Goal: Task Accomplishment & Management: Manage account settings

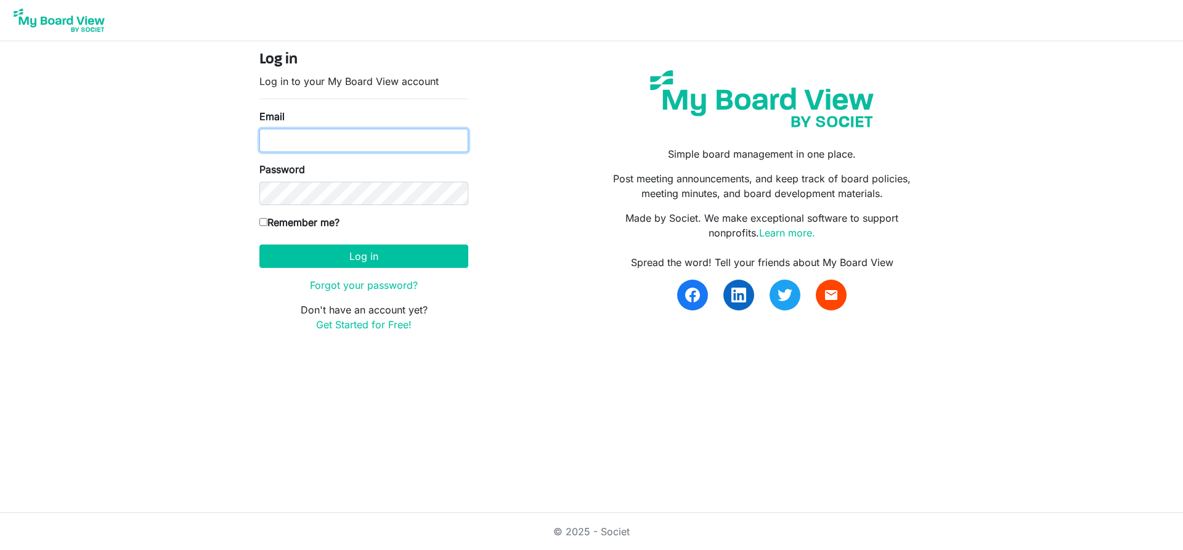
click at [303, 144] on input "Email" at bounding box center [363, 140] width 209 height 23
click at [315, 139] on input "Email" at bounding box center [363, 140] width 209 height 23
type input "aurores@inclusionsk.com"
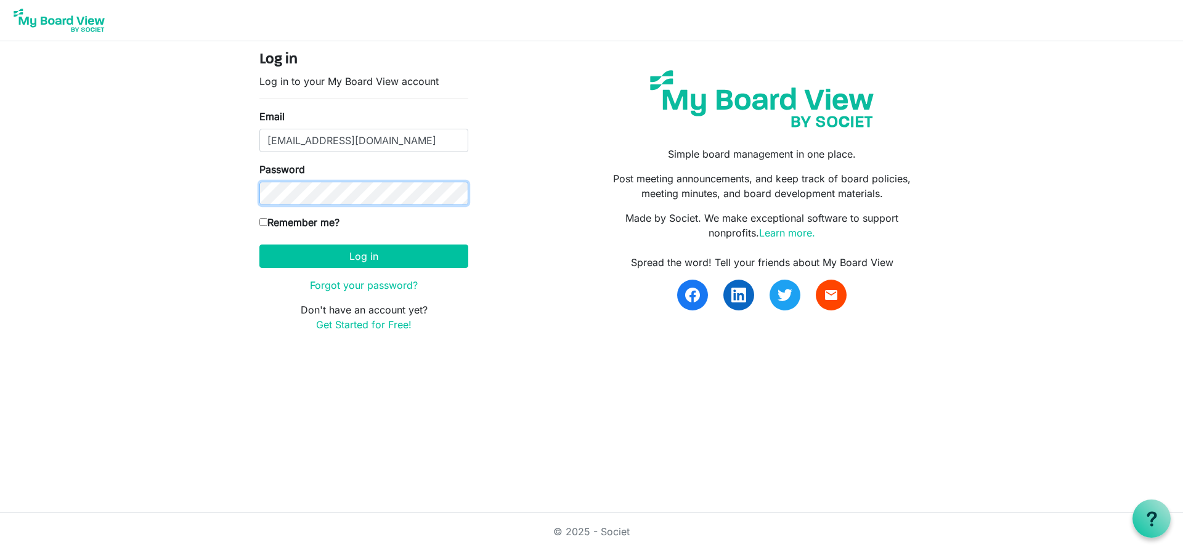
click at [259, 245] on button "Log in" at bounding box center [363, 256] width 209 height 23
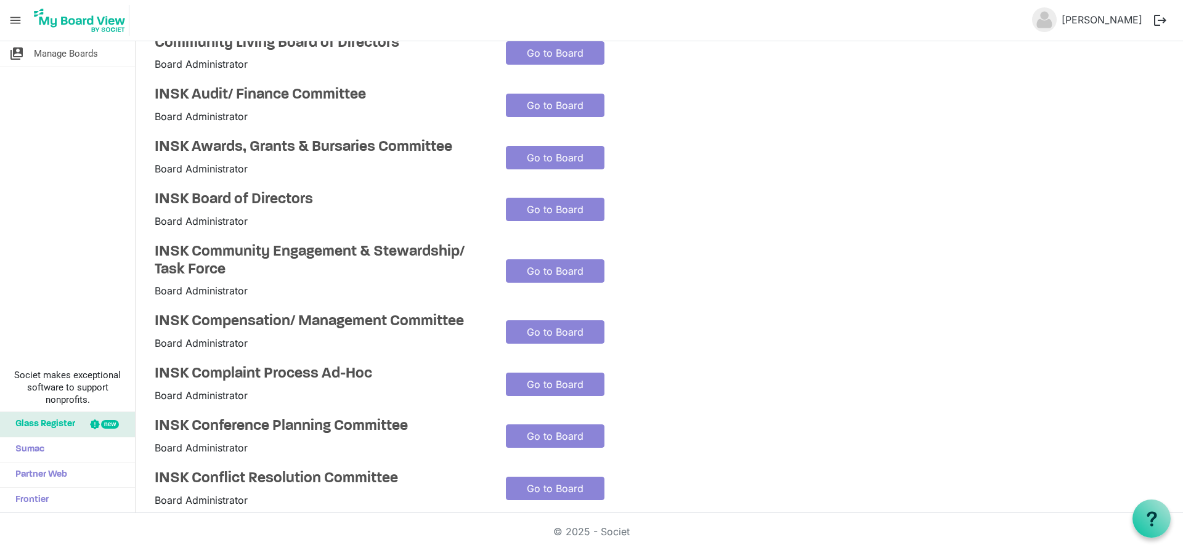
scroll to position [123, 0]
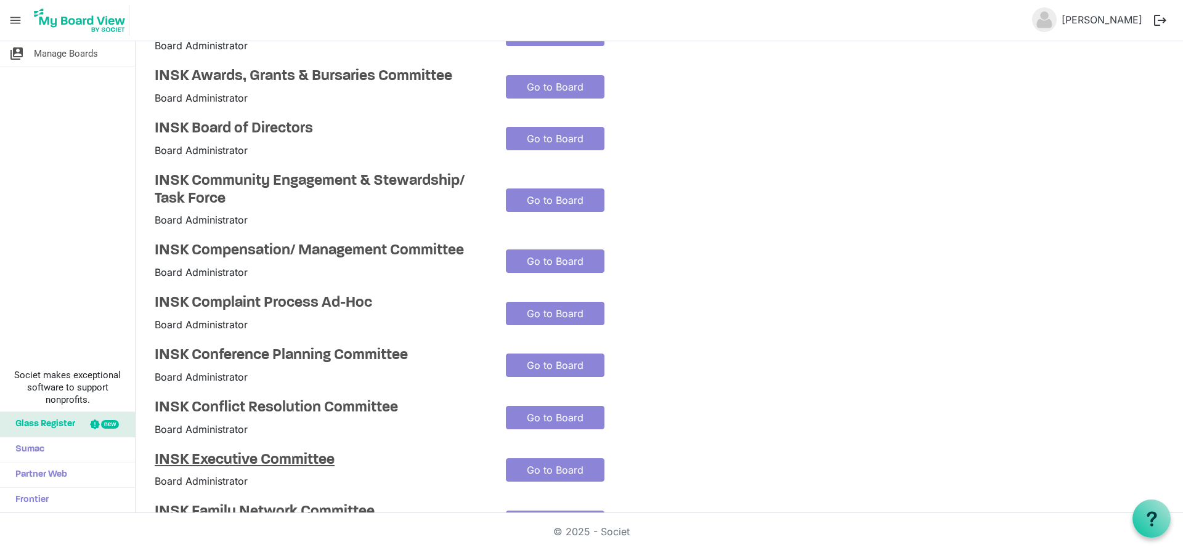
click at [218, 460] on h4 "INSK Executive Committee" at bounding box center [321, 461] width 333 height 18
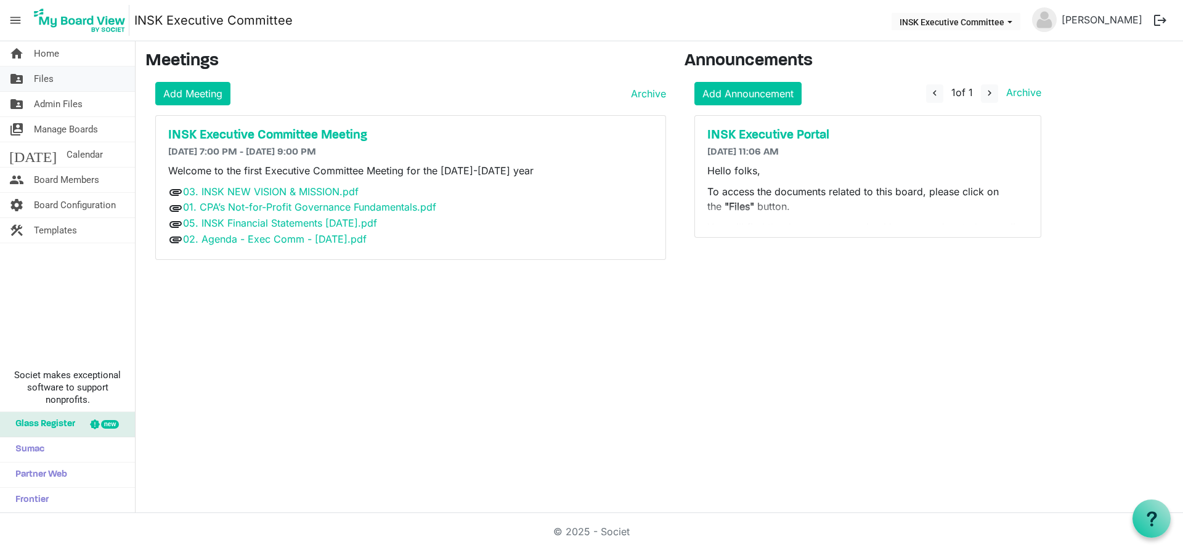
click at [80, 86] on link "folder_shared Files" at bounding box center [67, 79] width 135 height 25
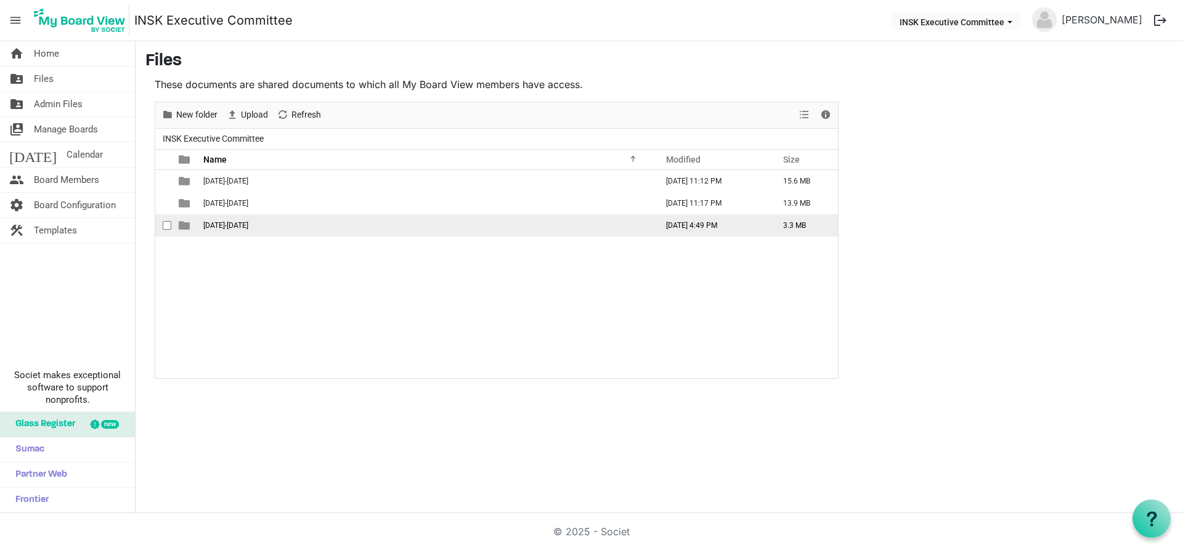
click at [239, 227] on td "2025-2026" at bounding box center [427, 226] width 454 height 22
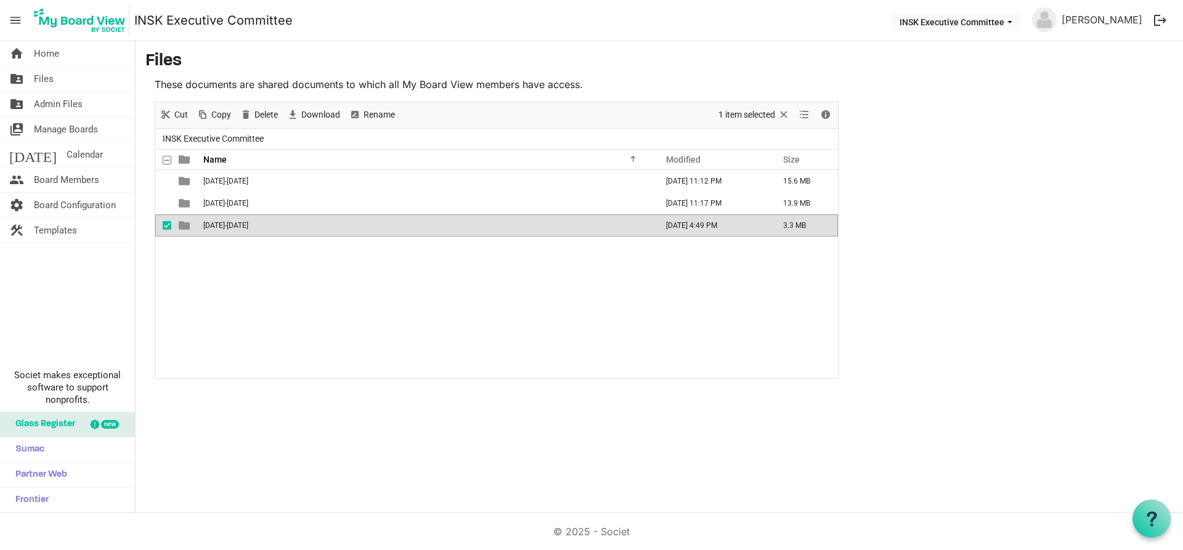
click at [239, 227] on td "2025-2026" at bounding box center [427, 226] width 454 height 22
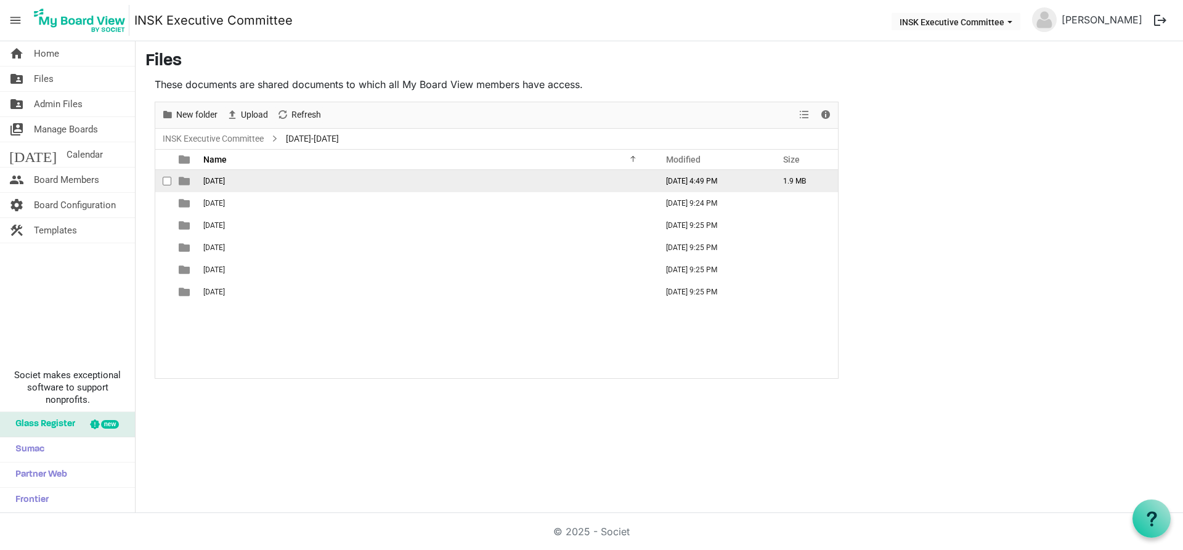
click at [225, 185] on span "[DATE]" at bounding box center [214, 181] width 22 height 9
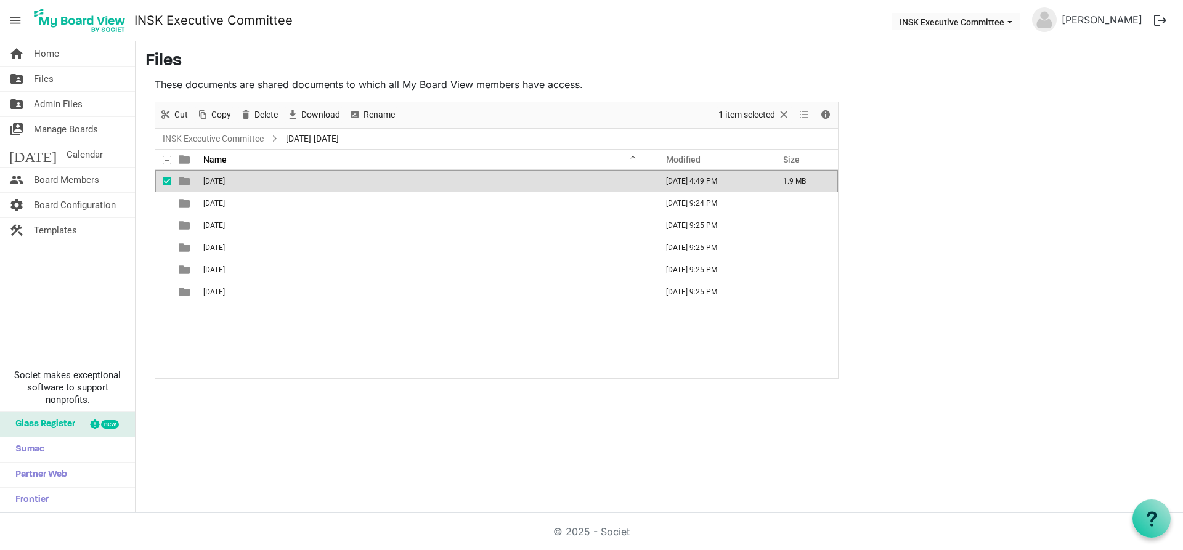
click at [225, 185] on span "[DATE]" at bounding box center [214, 181] width 22 height 9
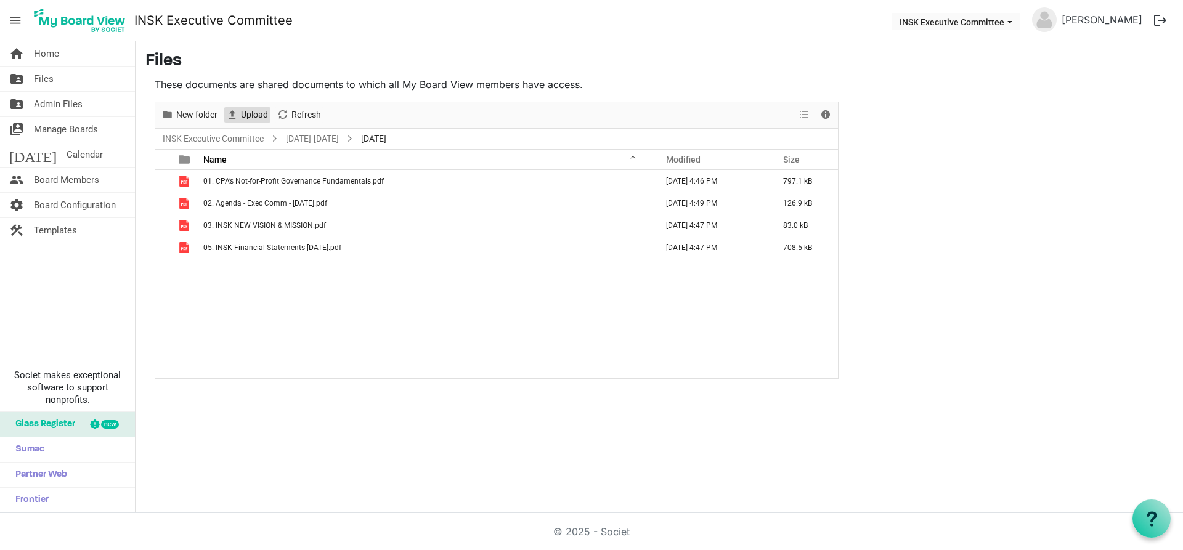
click at [250, 116] on span "Upload" at bounding box center [255, 114] width 30 height 15
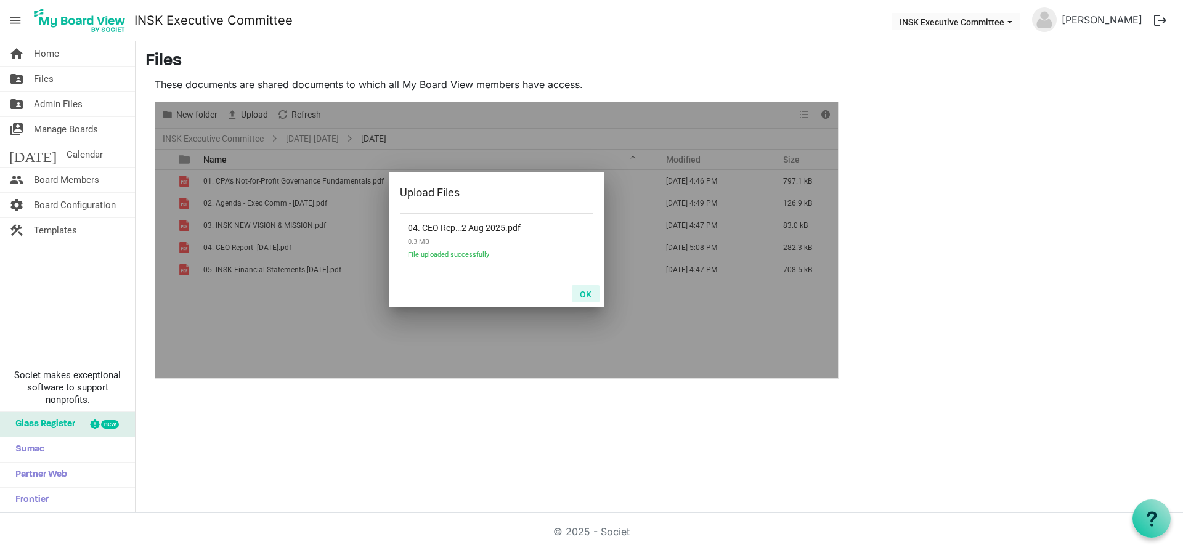
click at [588, 295] on button "OK" at bounding box center [586, 293] width 28 height 17
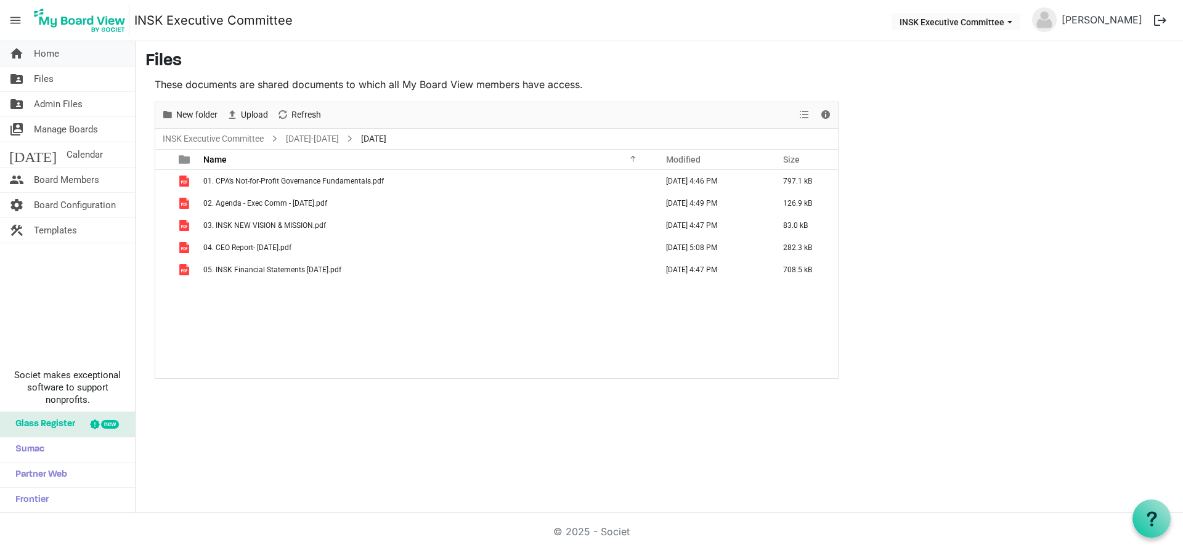
click at [55, 54] on span "Home" at bounding box center [46, 53] width 25 height 25
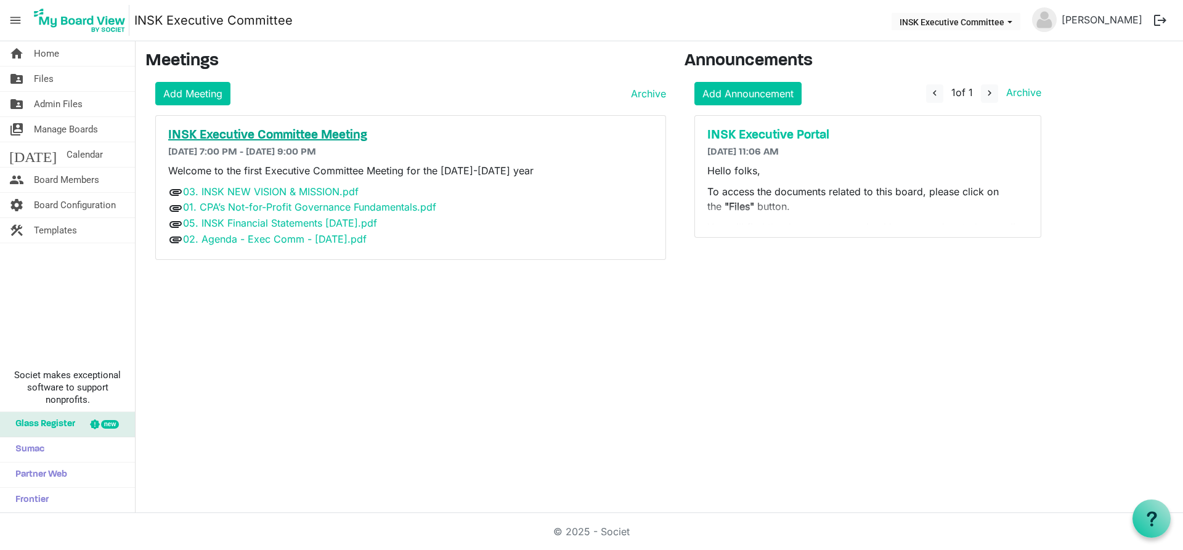
click at [248, 139] on h5 "INSK Executive Committee Meeting" at bounding box center [410, 135] width 485 height 15
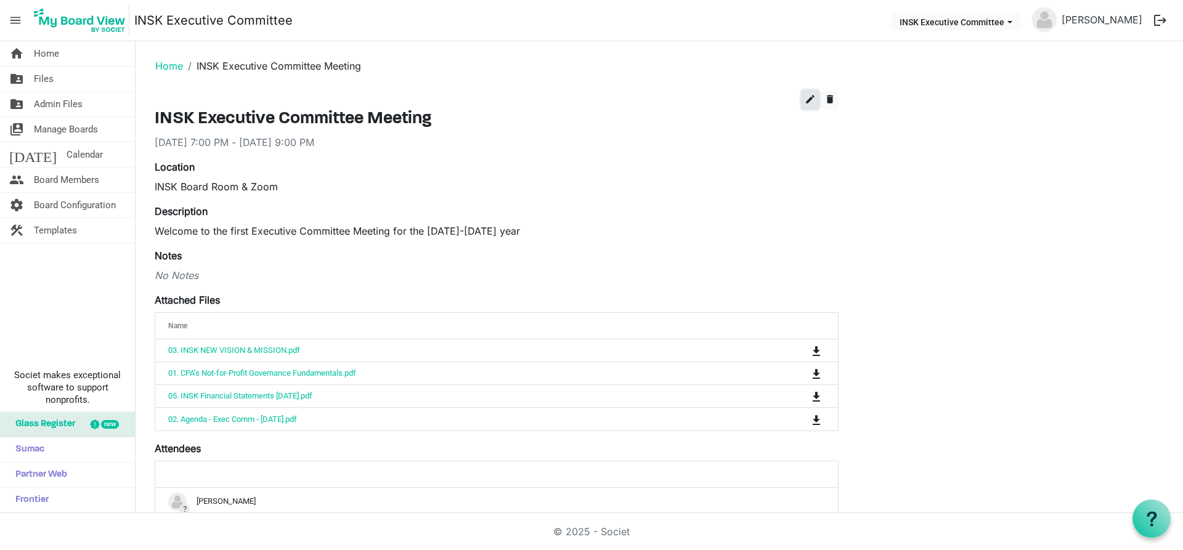
click at [813, 93] on button "edit" at bounding box center [810, 100] width 17 height 18
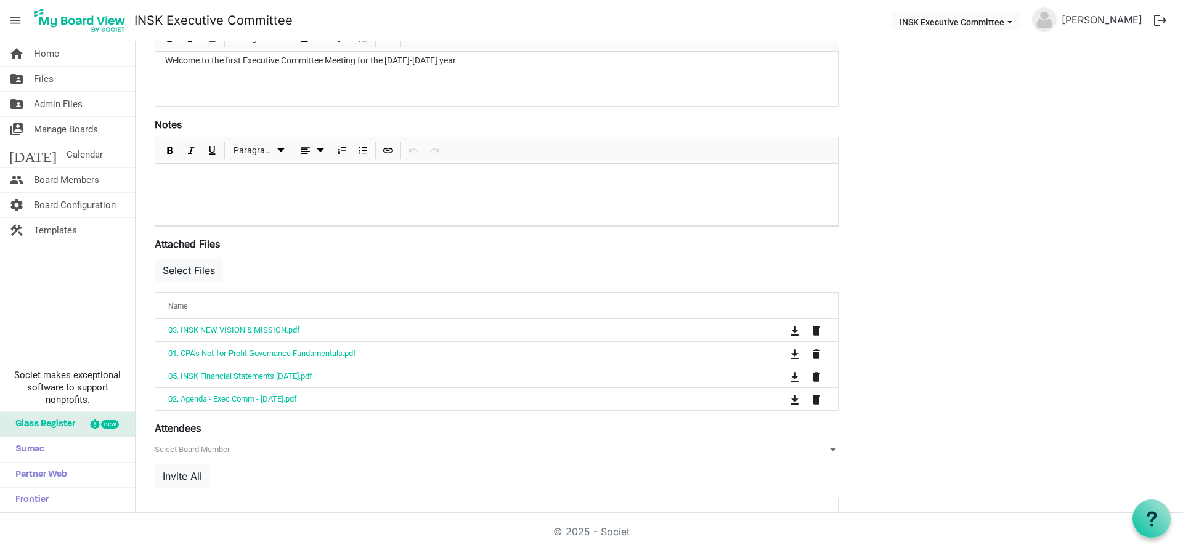
scroll to position [308, 0]
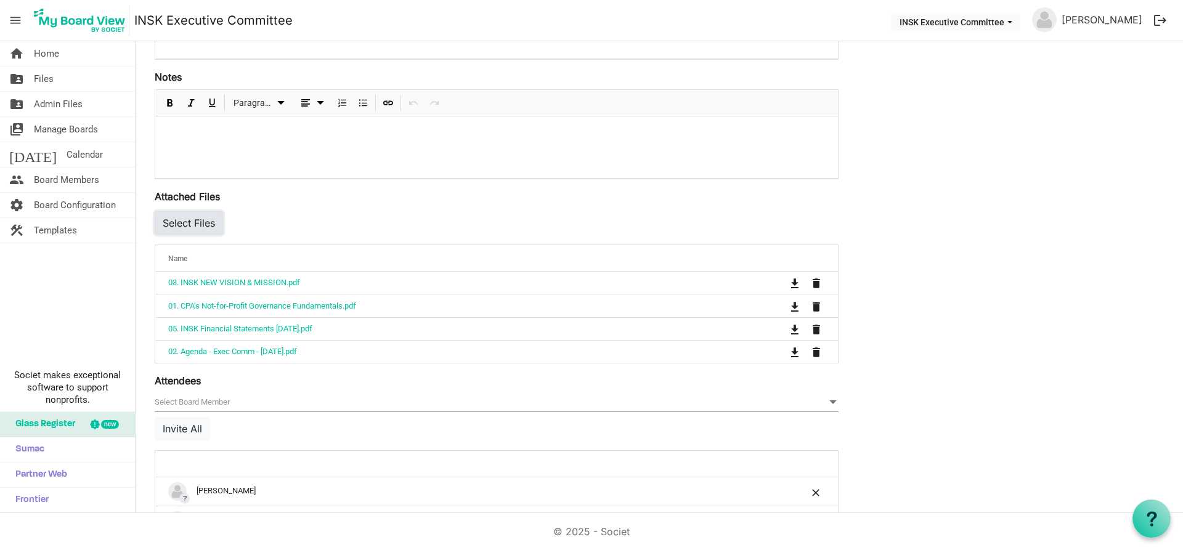
click at [193, 225] on button "Select Files" at bounding box center [189, 222] width 68 height 23
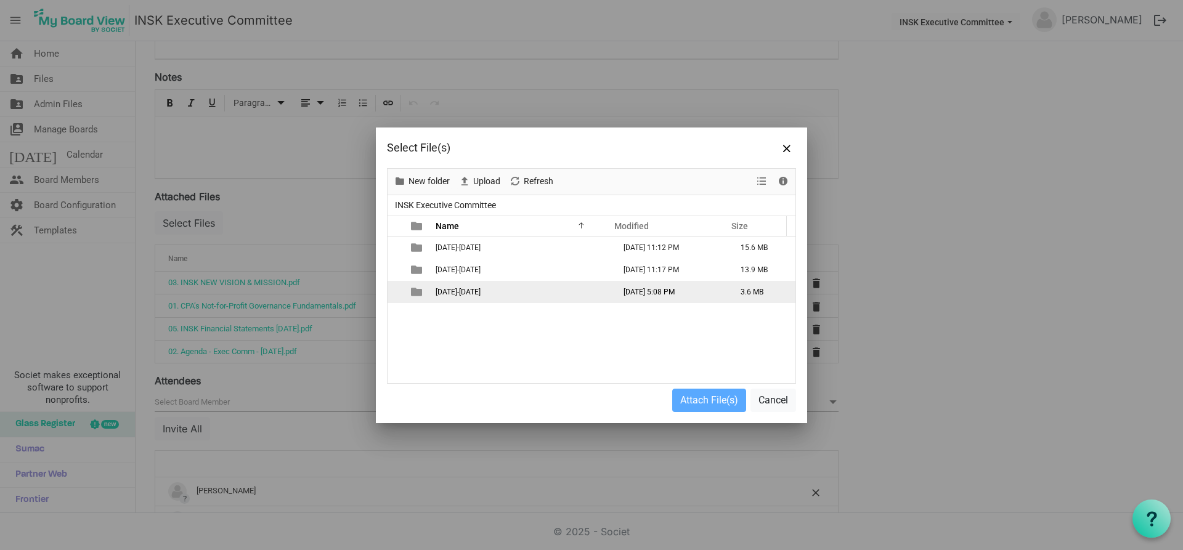
click at [459, 291] on span "[DATE]-[DATE]" at bounding box center [458, 292] width 45 height 9
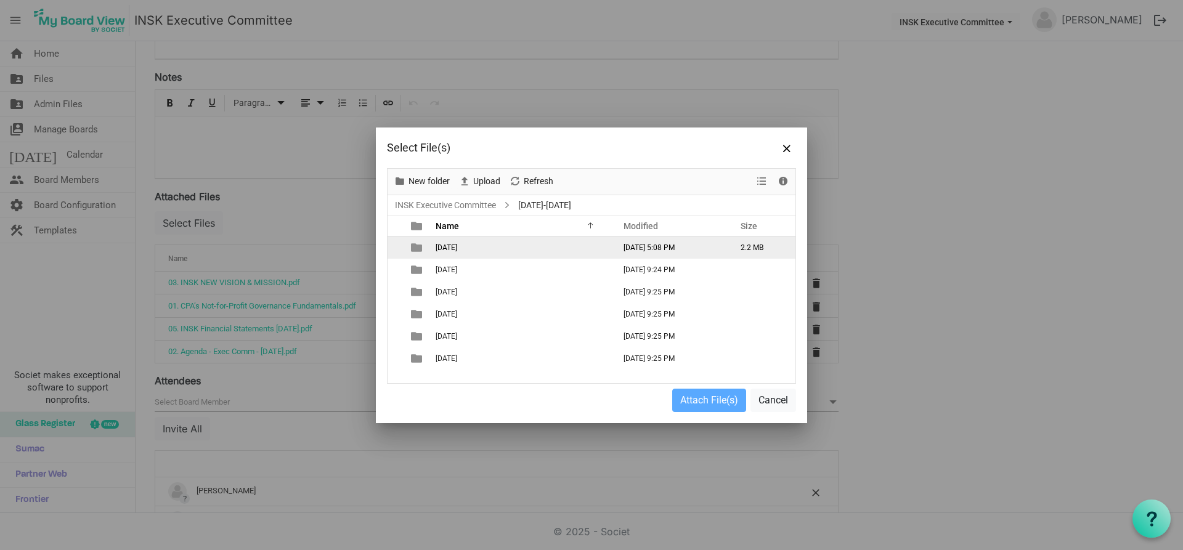
click at [457, 250] on span "[DATE]" at bounding box center [447, 247] width 22 height 9
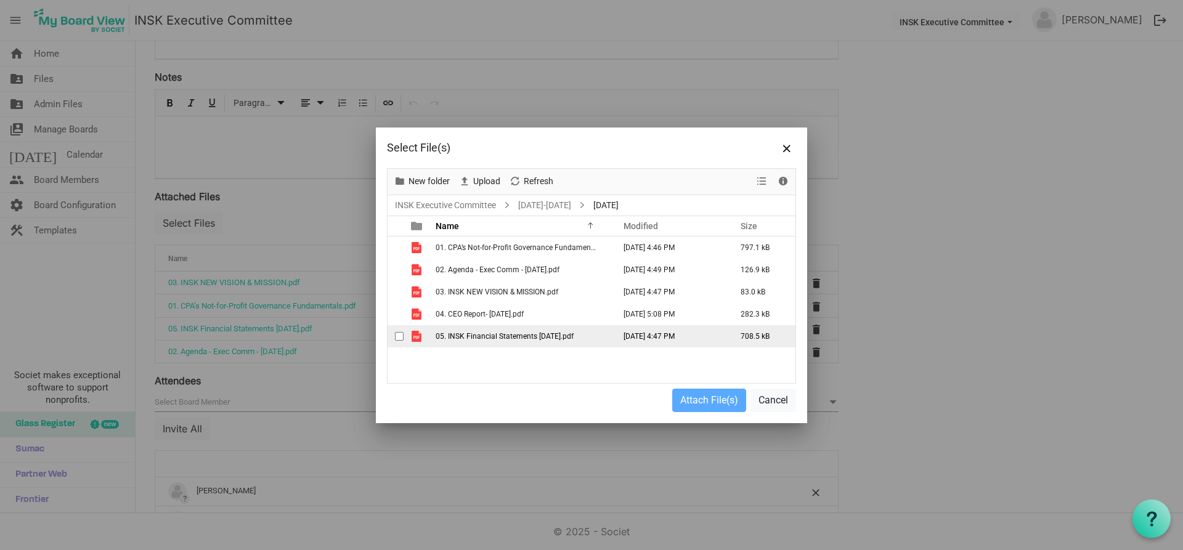
drag, startPoint x: 402, startPoint y: 314, endPoint x: 435, endPoint y: 332, distance: 37.5
click at [403, 315] on span "checkbox" at bounding box center [399, 314] width 9 height 9
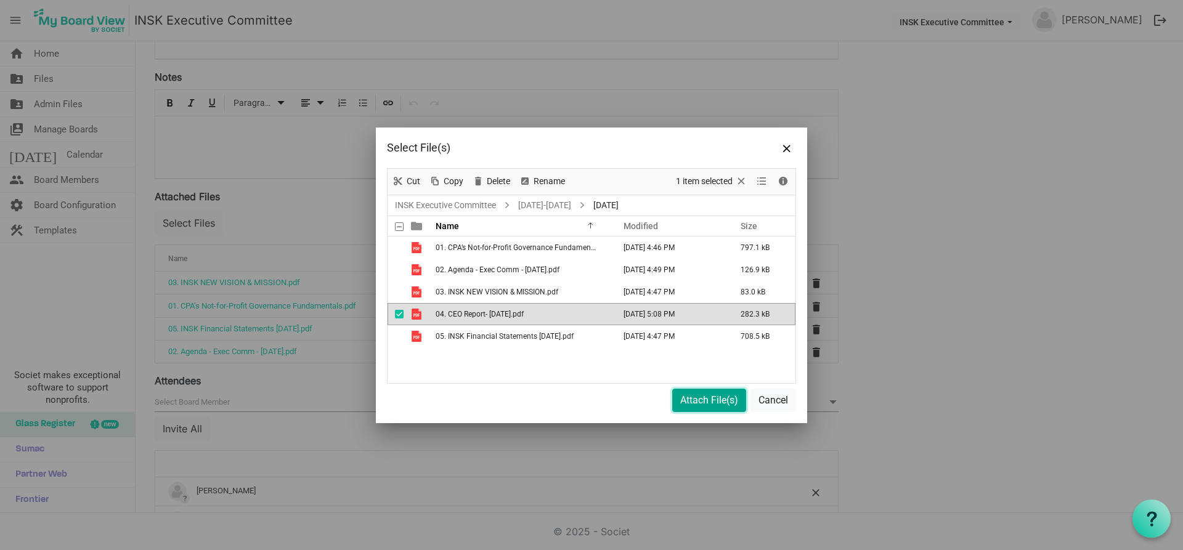
click at [724, 404] on button "Attach File(s)" at bounding box center [709, 400] width 74 height 23
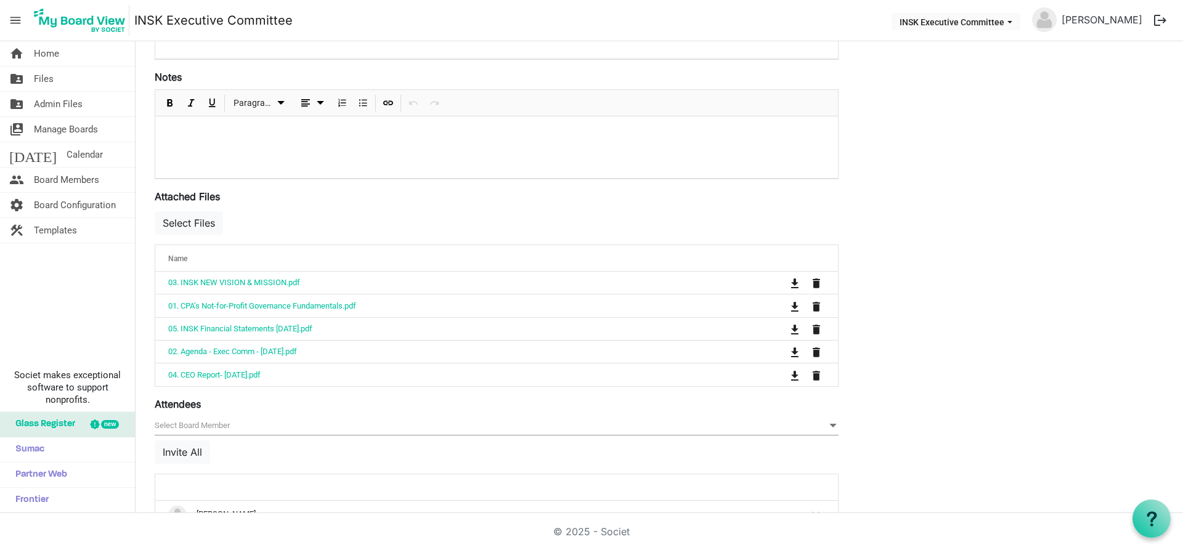
click at [984, 282] on div "Save Cancel INSK Executive Committee Meeting Start Time 8/22/2025 7:00 PM End T…" at bounding box center [659, 306] width 1028 height 1048
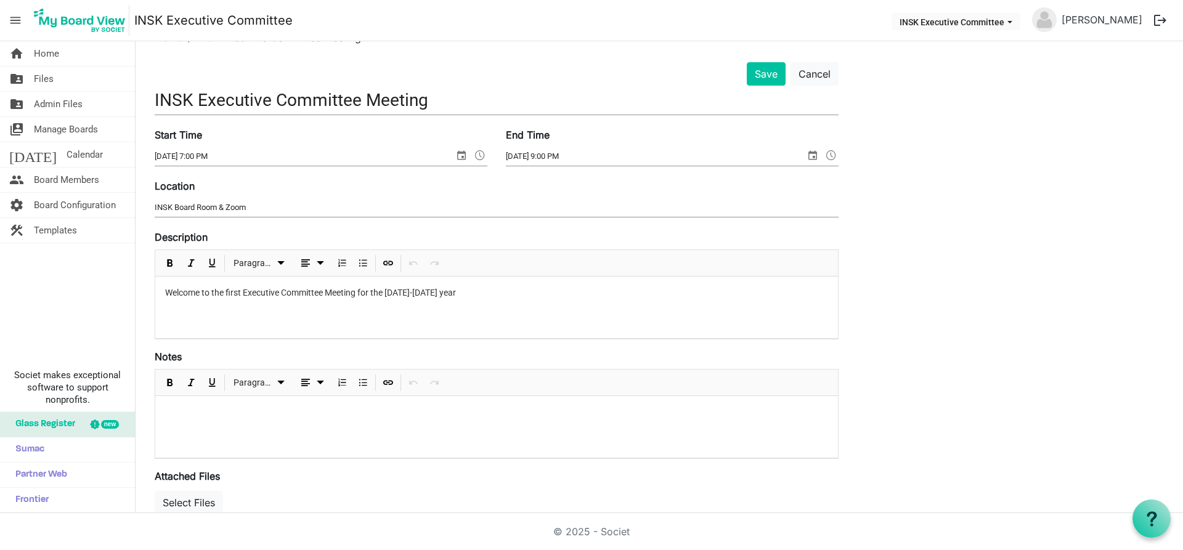
scroll to position [0, 0]
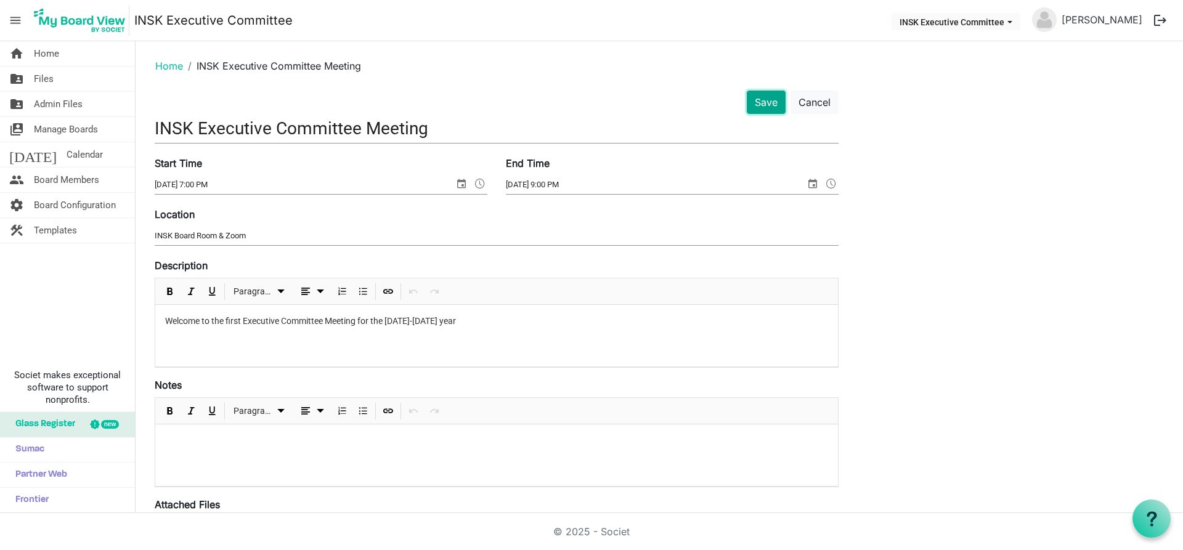
click at [757, 99] on button "Save" at bounding box center [766, 102] width 39 height 23
